Goal: Check status

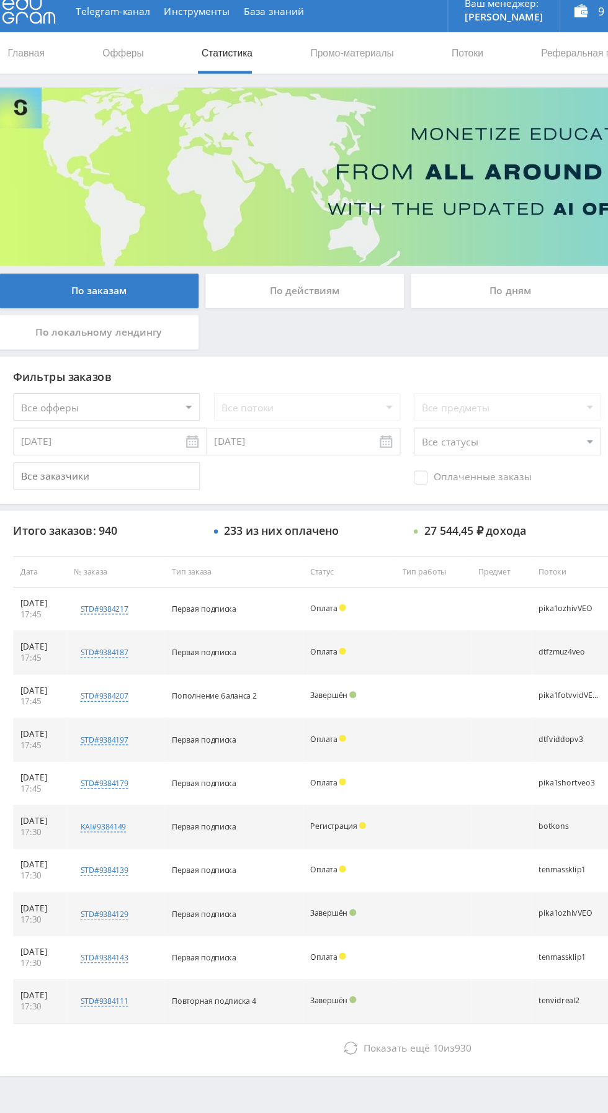
click at [451, 271] on div "По дням" at bounding box center [464, 269] width 179 height 31
click at [0, 0] on input "По дням" at bounding box center [0, 0] width 0 height 0
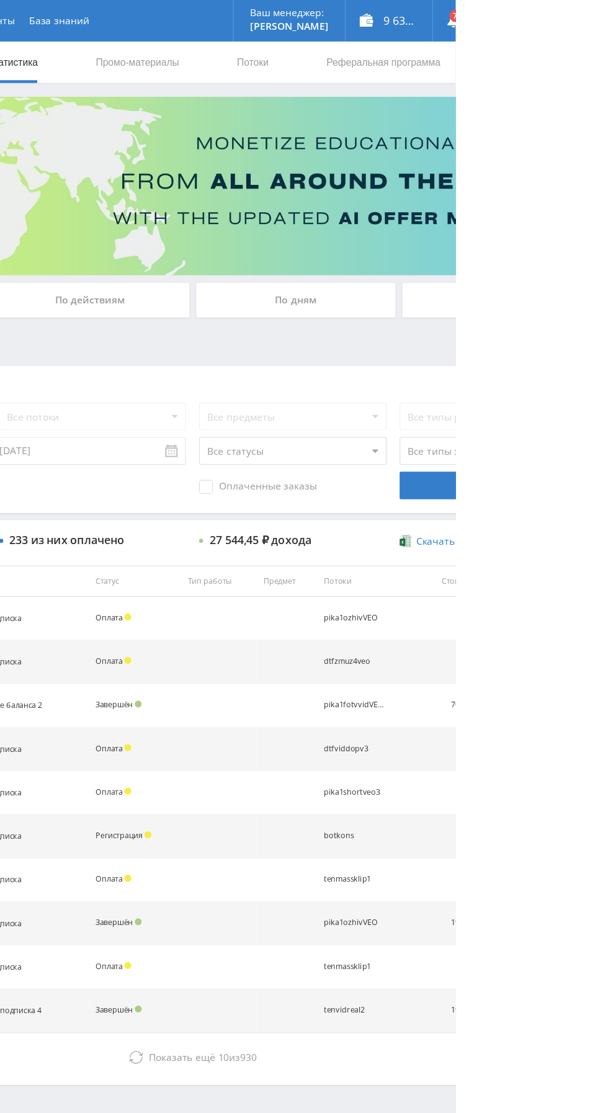
click at [412, 264] on div "По дням" at bounding box center [464, 269] width 179 height 31
click at [0, 0] on input "По дням" at bounding box center [0, 0] width 0 height 0
